Goal: Transaction & Acquisition: Download file/media

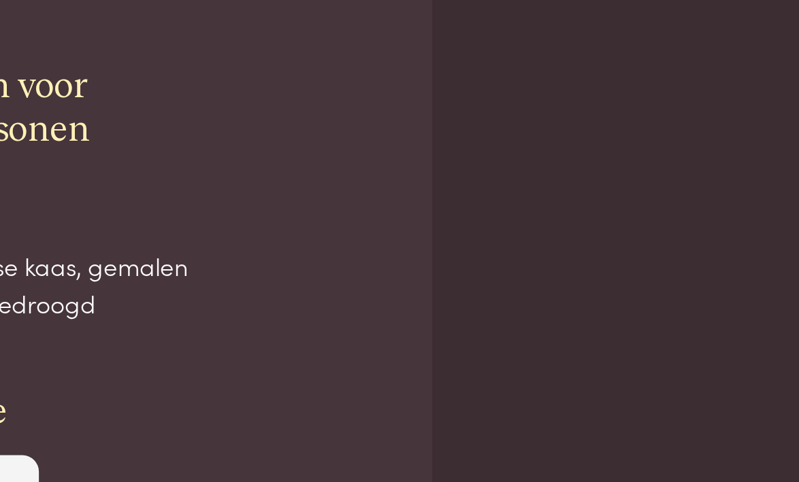
click at [204, 104] on link "Download hier" at bounding box center [400, 110] width 713 height 43
click at [203, 110] on link "Download hier" at bounding box center [400, 110] width 713 height 43
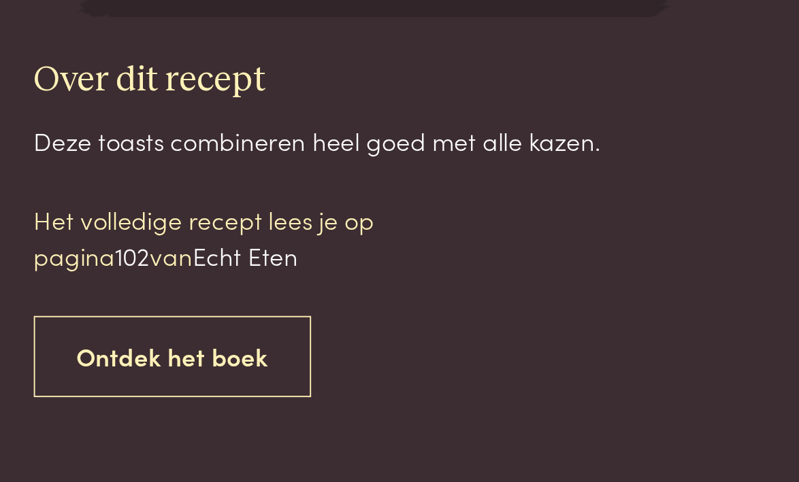
scroll to position [1144, 0]
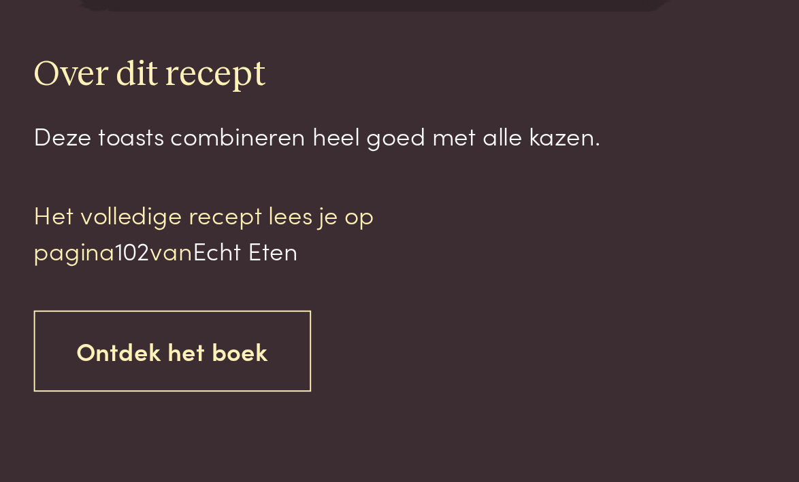
click at [64, 331] on p "Het volledige recept lees je op pagina 102 van Echt Eten" at bounding box center [137, 350] width 231 height 39
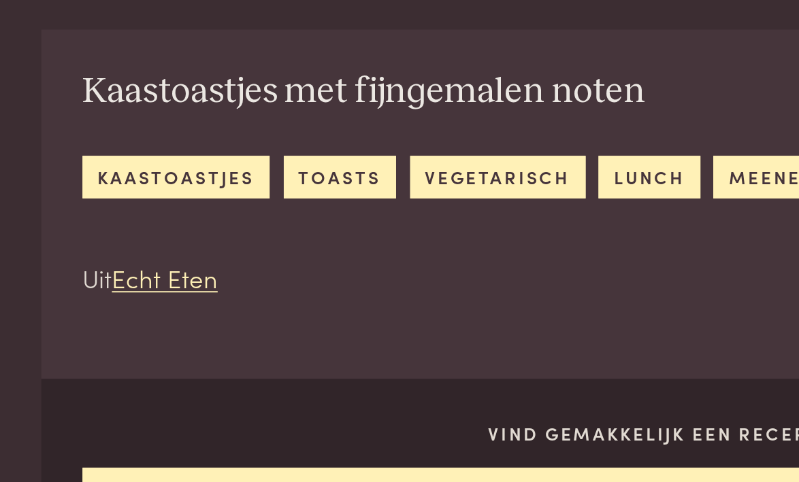
scroll to position [437, 0]
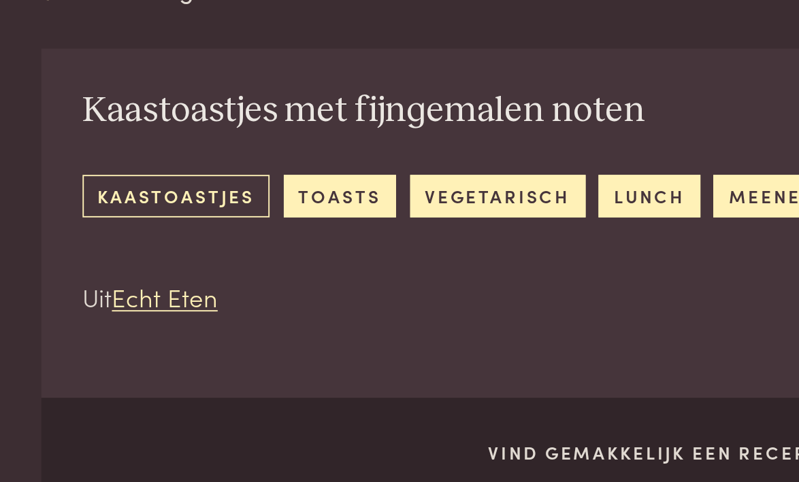
click at [76, 212] on link "kaastoastjes" at bounding box center [93, 223] width 99 height 22
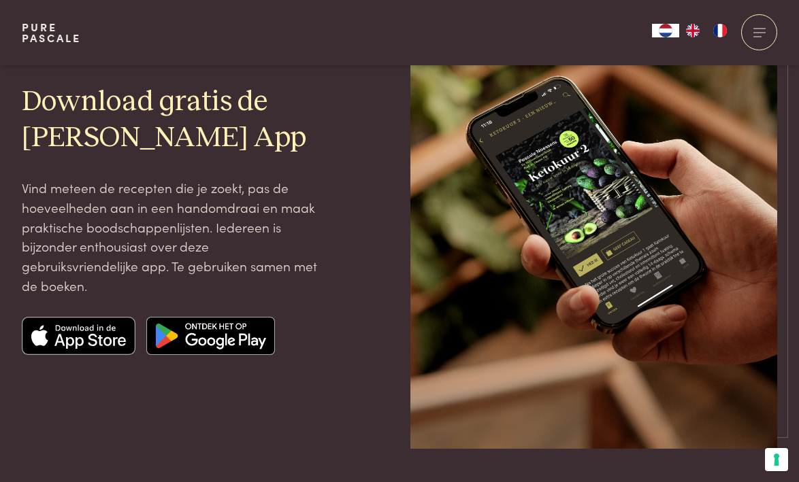
scroll to position [149, 0]
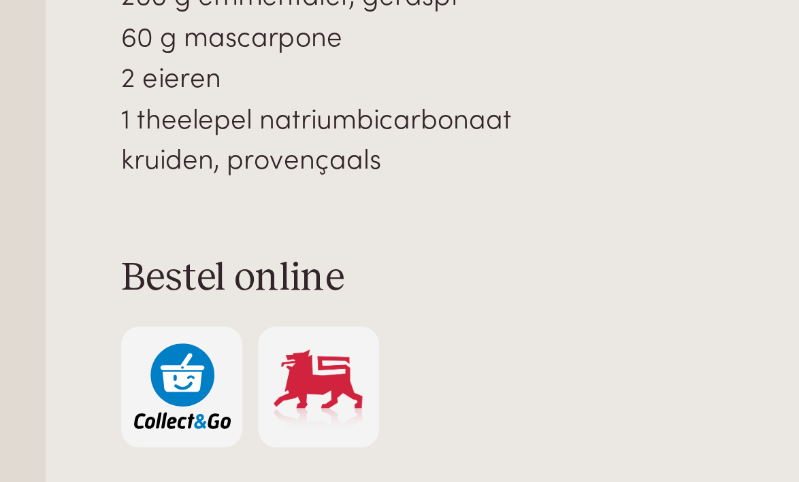
scroll to position [979, 0]
